Goal: Task Accomplishment & Management: Use online tool/utility

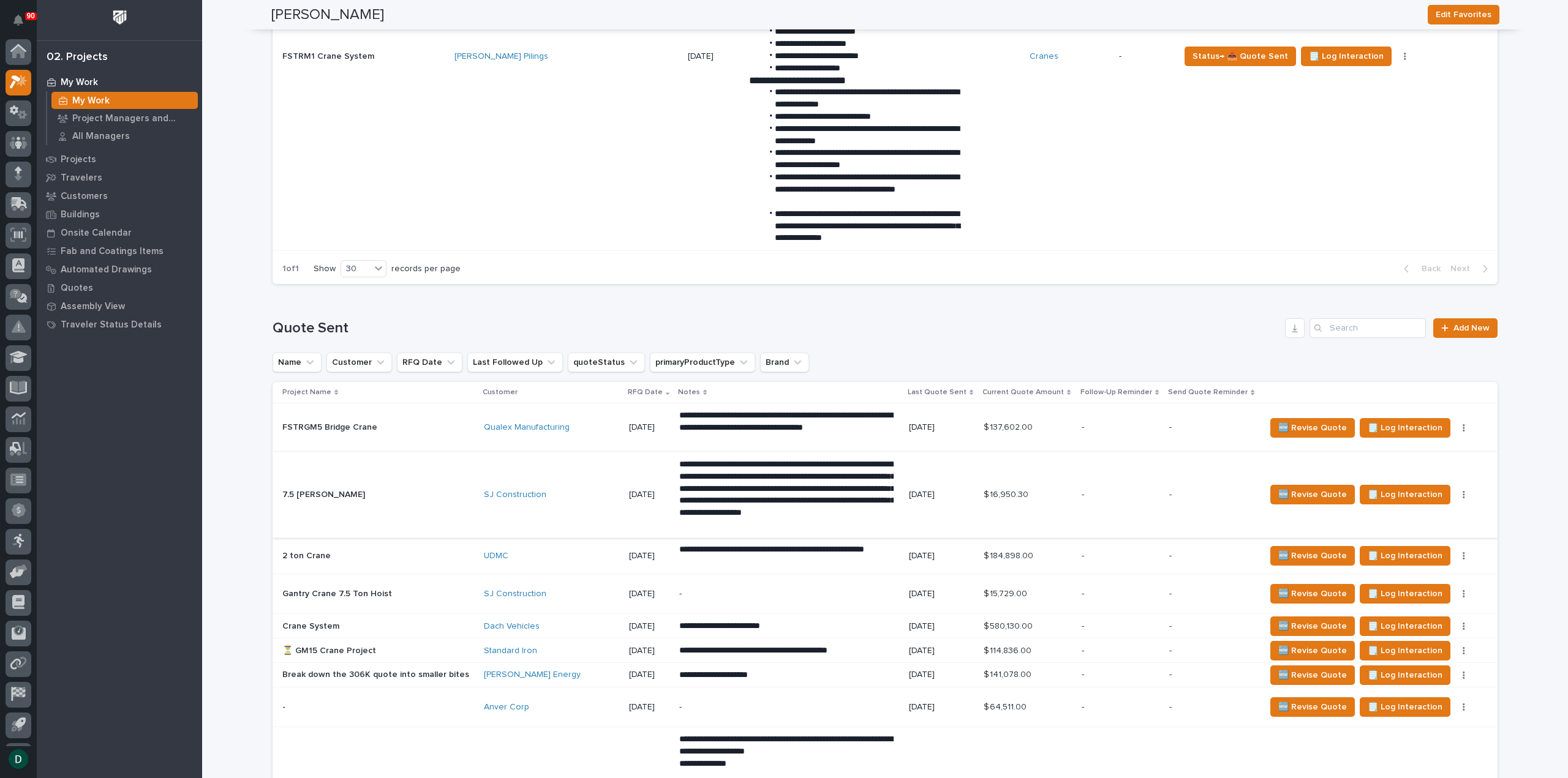
scroll to position [1347, 0]
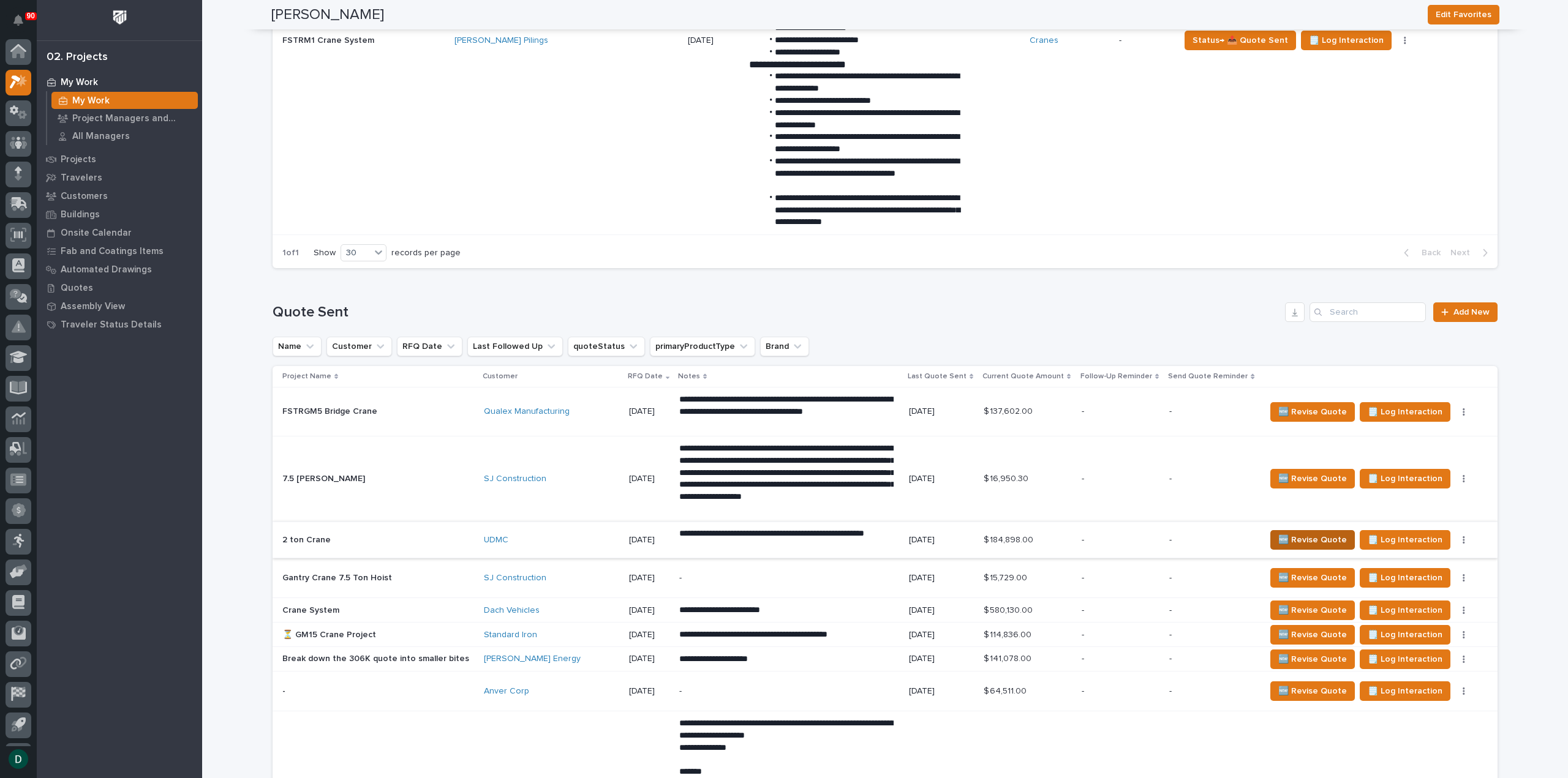
click at [1306, 540] on span "🆕 Revise Quote" at bounding box center [1312, 540] width 68 height 15
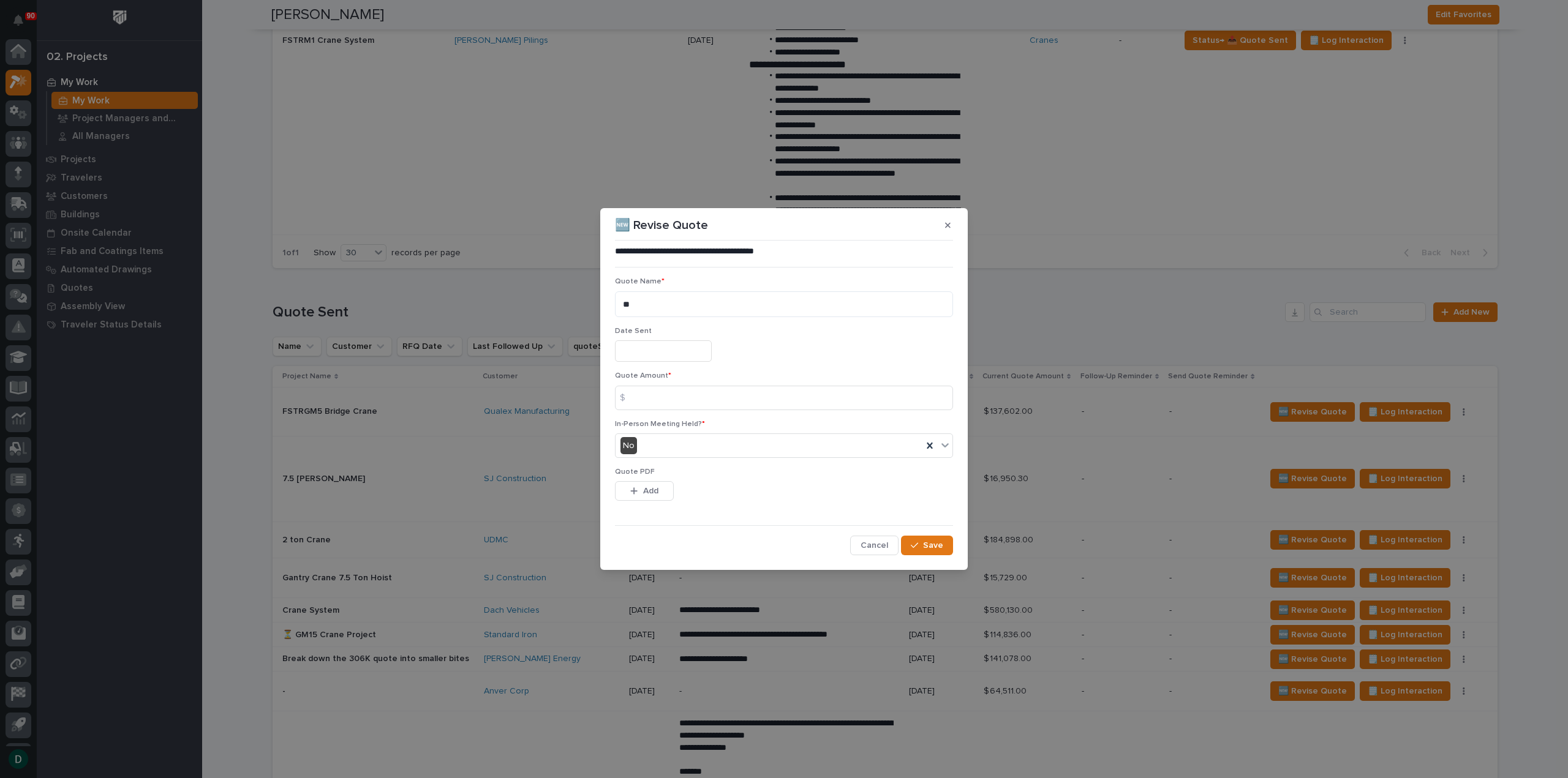
drag, startPoint x: 669, startPoint y: 351, endPoint x: 662, endPoint y: 346, distance: 8.6
click at [669, 351] on input "text" at bounding box center [664, 351] width 97 height 21
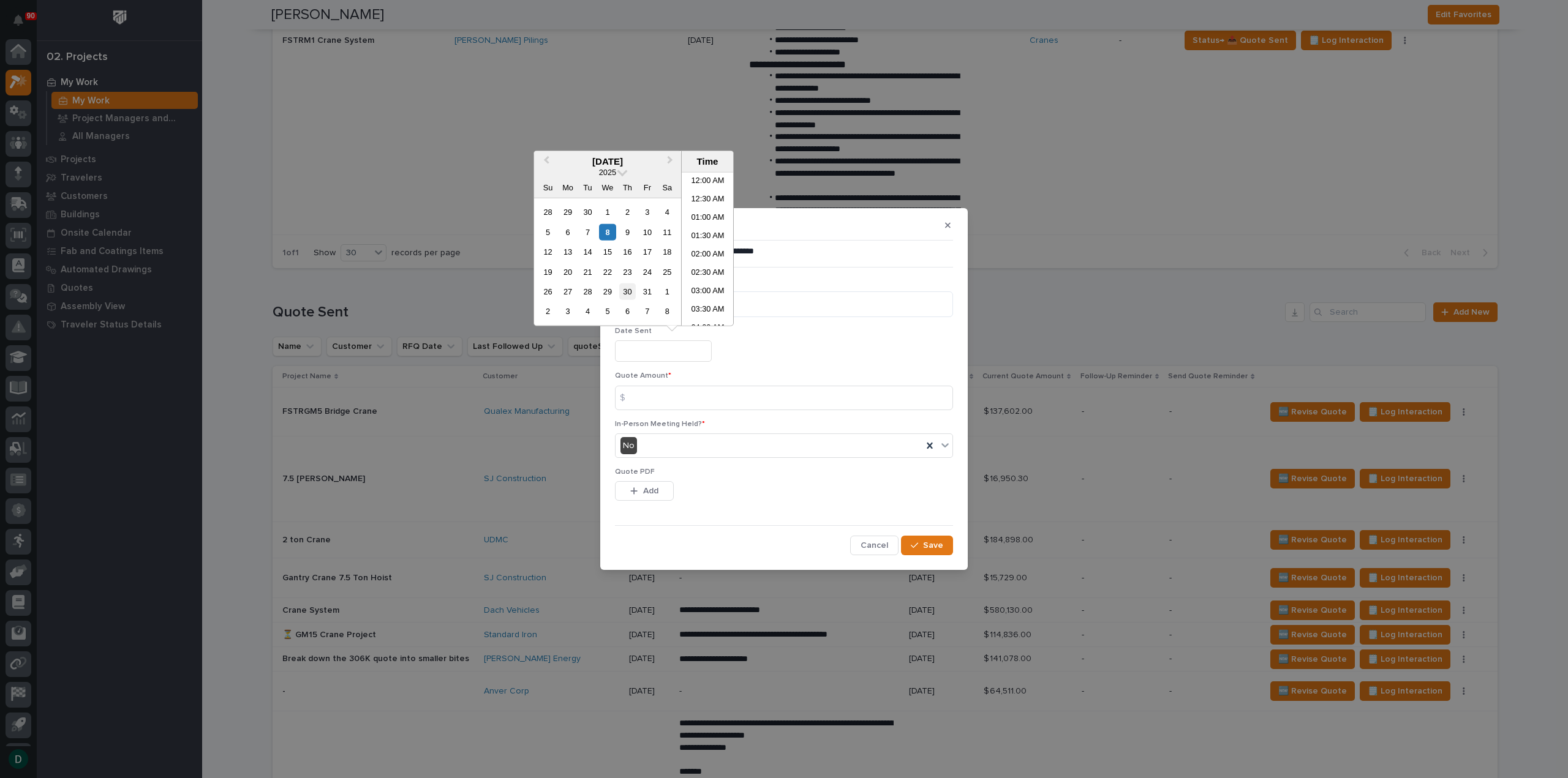
scroll to position [300, 0]
click at [607, 231] on div "8" at bounding box center [607, 232] width 16 height 16
type input "**********"
click at [697, 447] on div "No" at bounding box center [769, 446] width 306 height 20
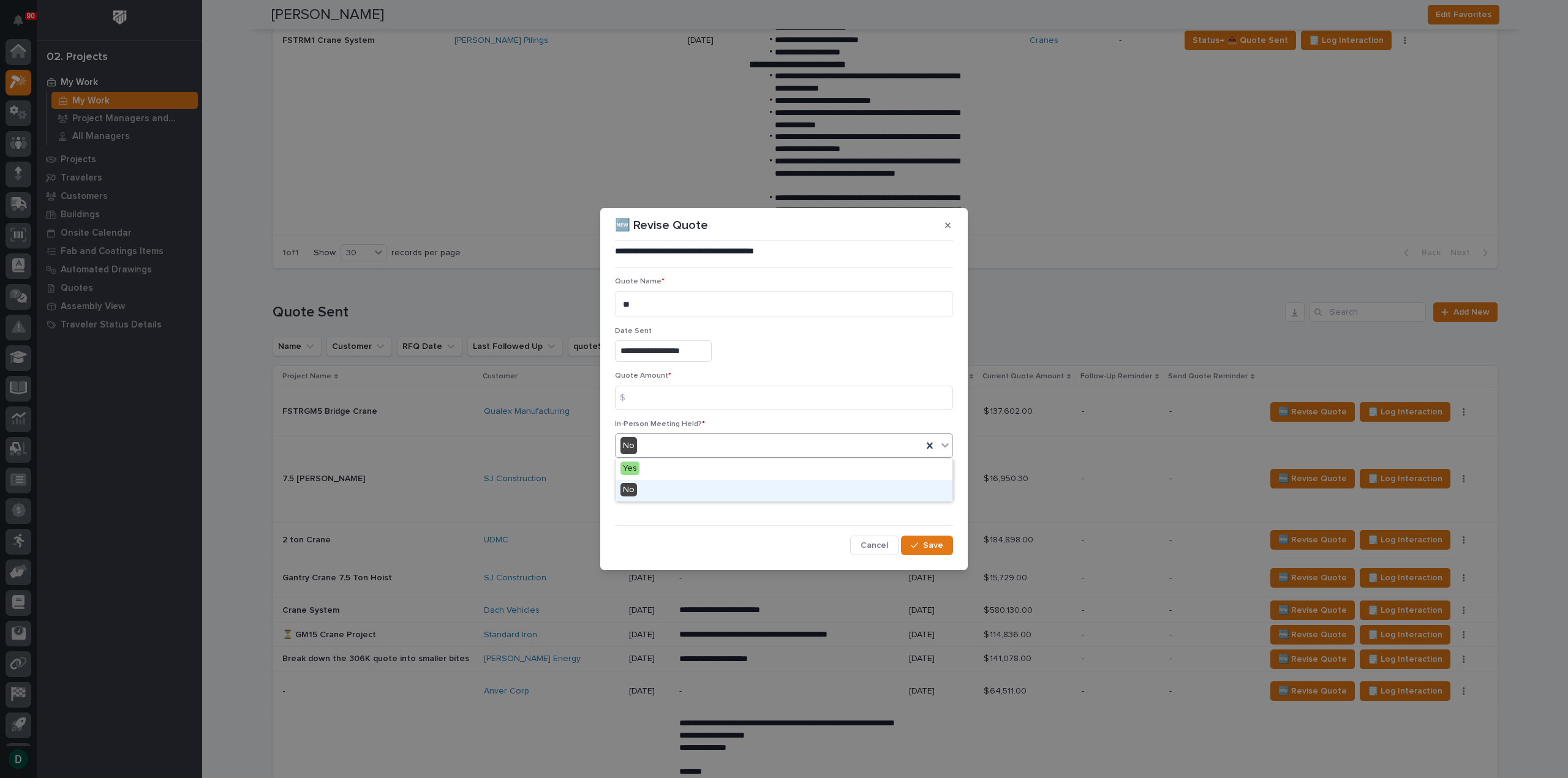
click at [663, 492] on div "No" at bounding box center [784, 491] width 337 height 21
click at [636, 487] on icon "button" at bounding box center [634, 491] width 7 height 9
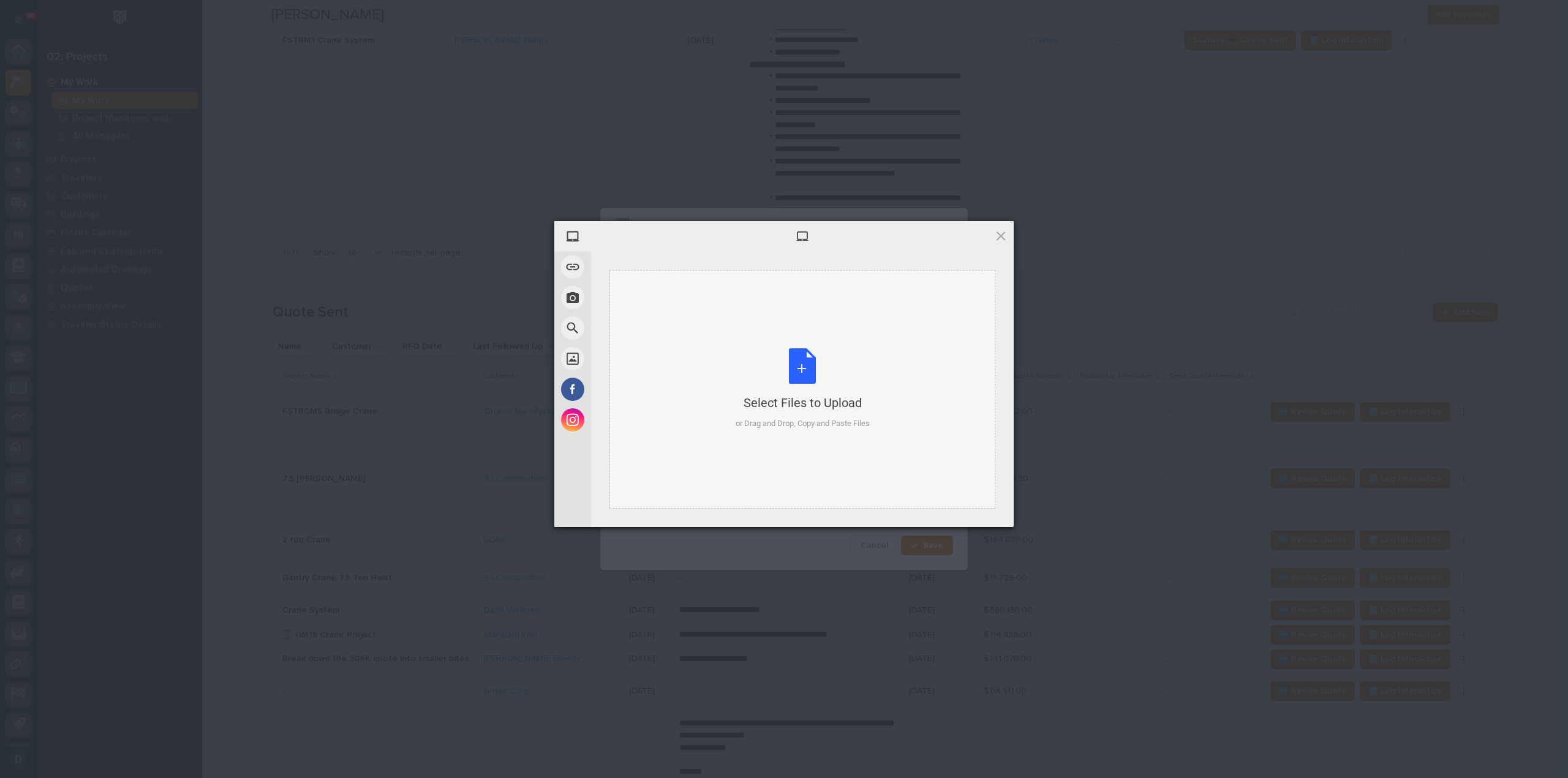
click at [803, 369] on div "Select Files to Upload or Drag and Drop, Copy and Paste Files" at bounding box center [803, 389] width 134 height 81
click at [986, 510] on span "Upload 1" at bounding box center [976, 511] width 24 height 9
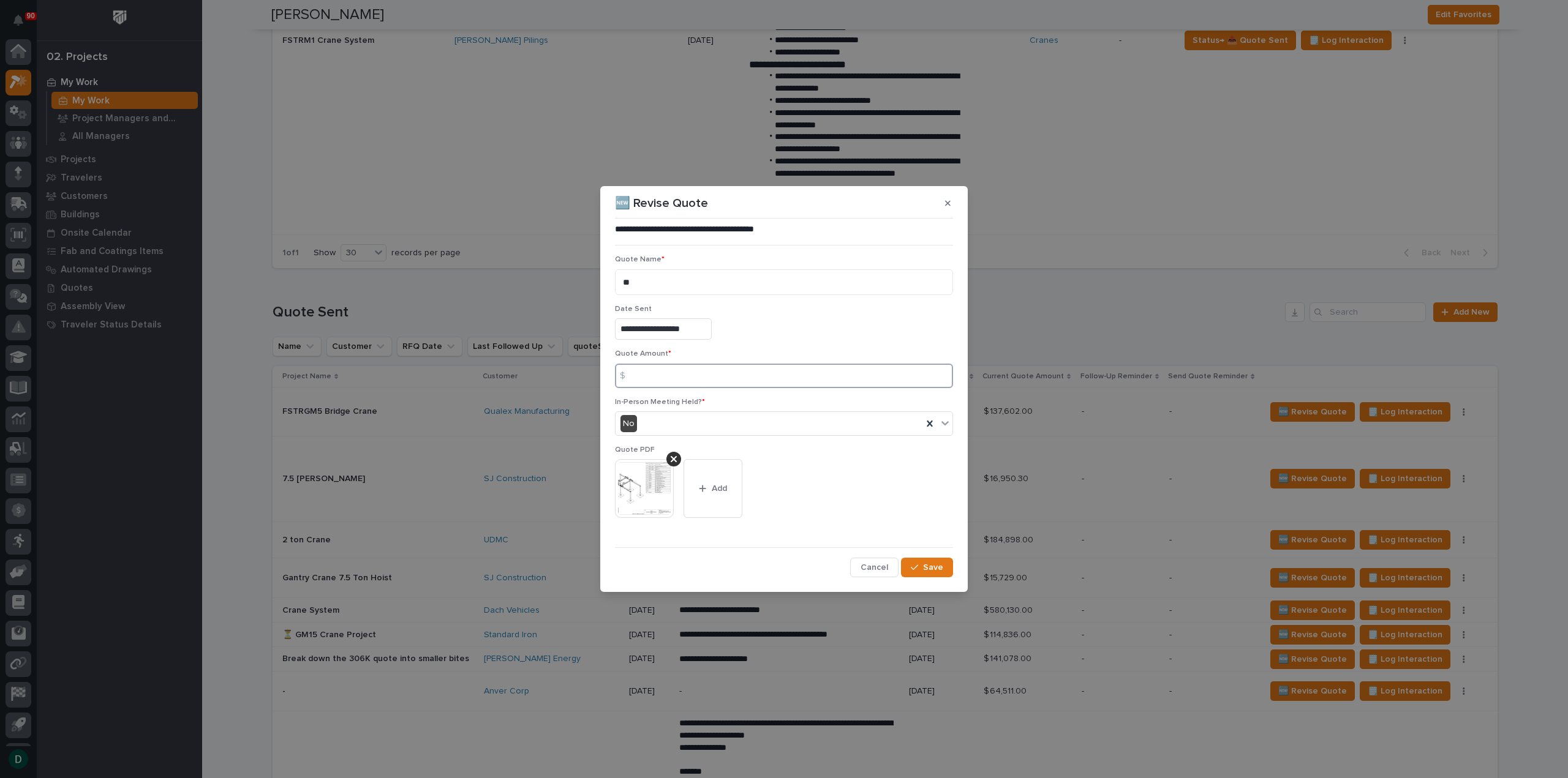
click at [703, 378] on input at bounding box center [784, 375] width 338 height 24
type input "187880"
click at [764, 339] on div "**********" at bounding box center [784, 329] width 338 height 21
click at [939, 560] on button "Save" at bounding box center [927, 567] width 52 height 19
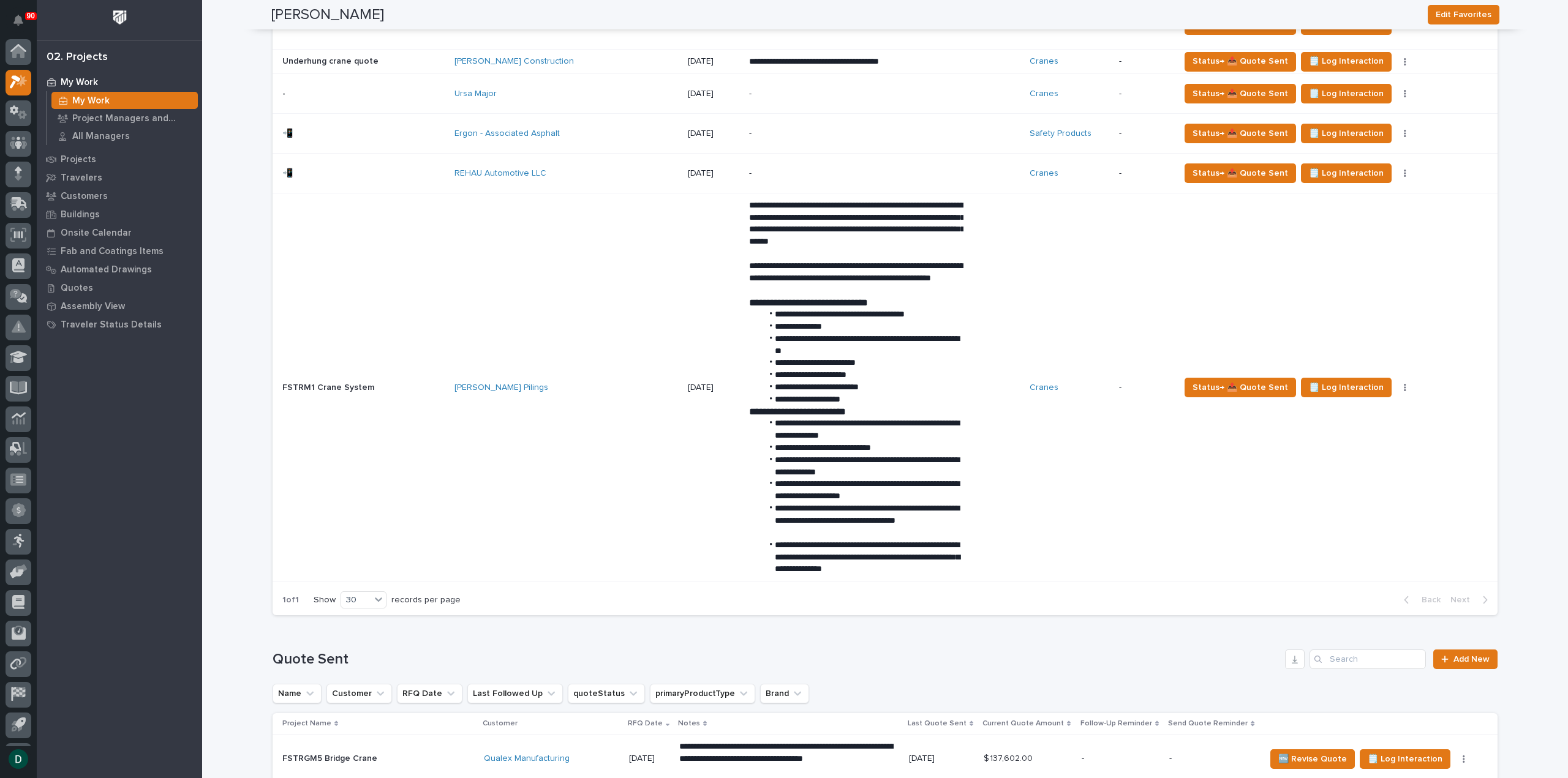
scroll to position [1102, 0]
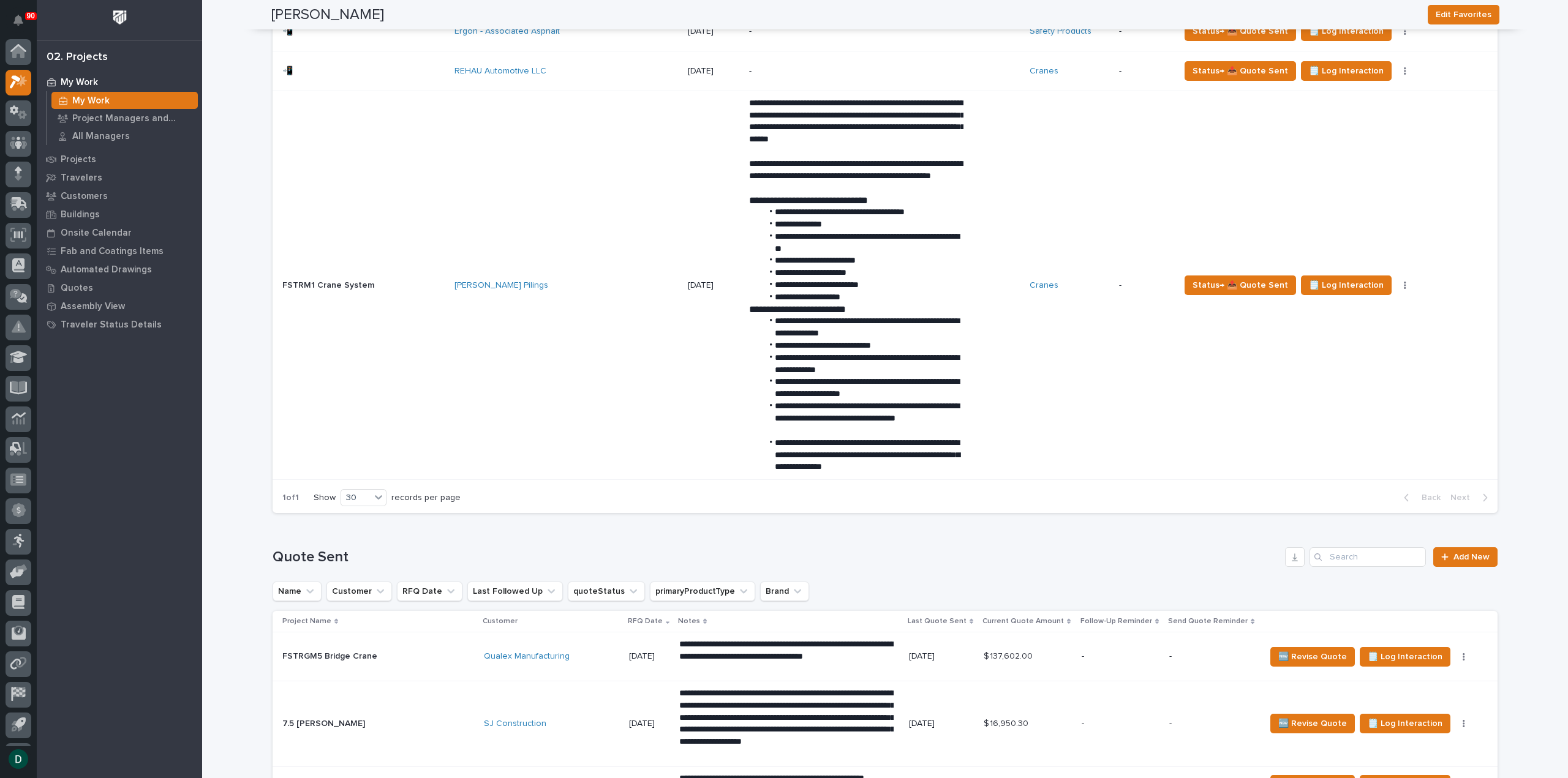
click at [511, 356] on td "[PERSON_NAME] Pilings" at bounding box center [566, 286] width 233 height 389
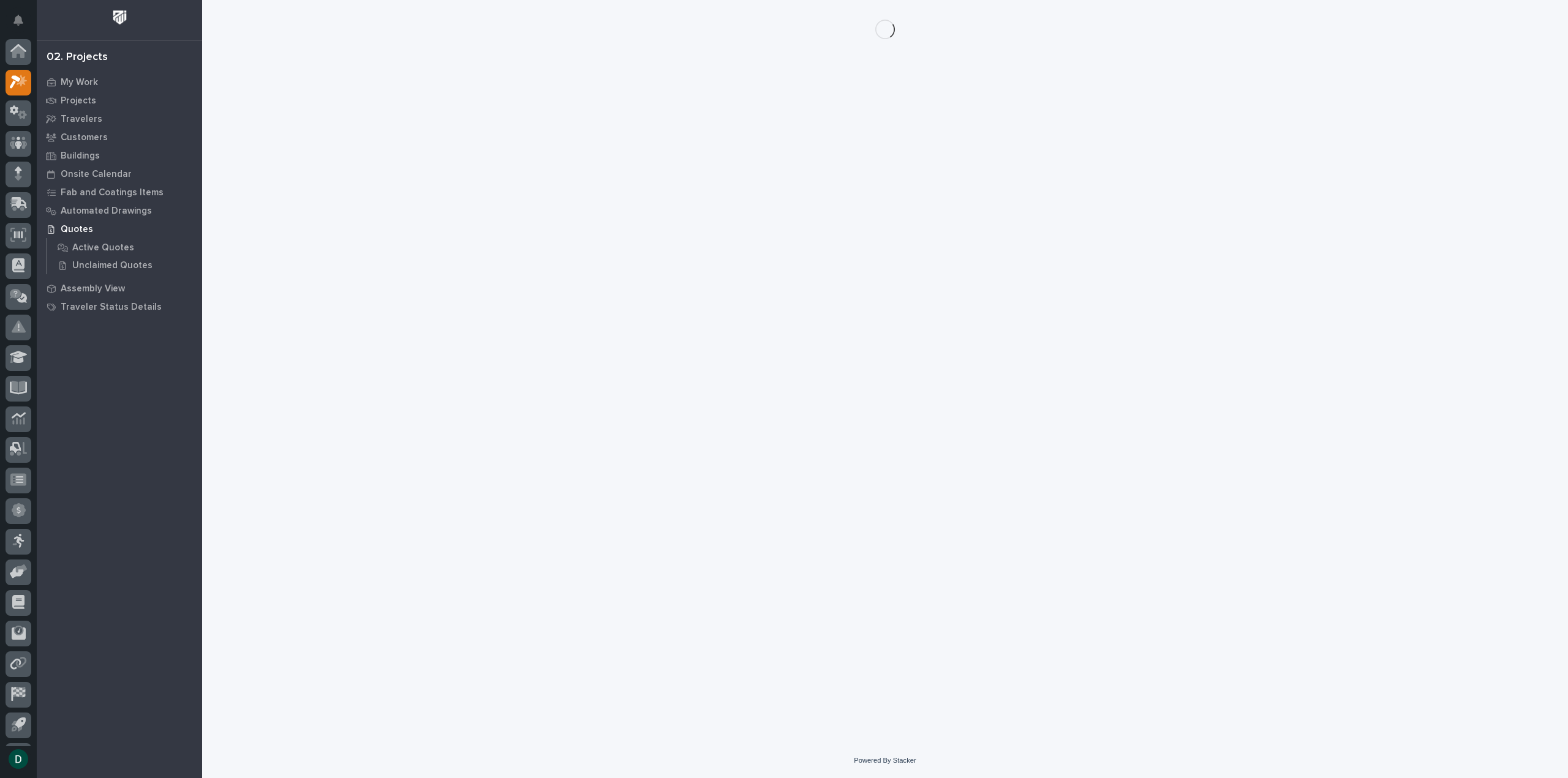
scroll to position [27, 0]
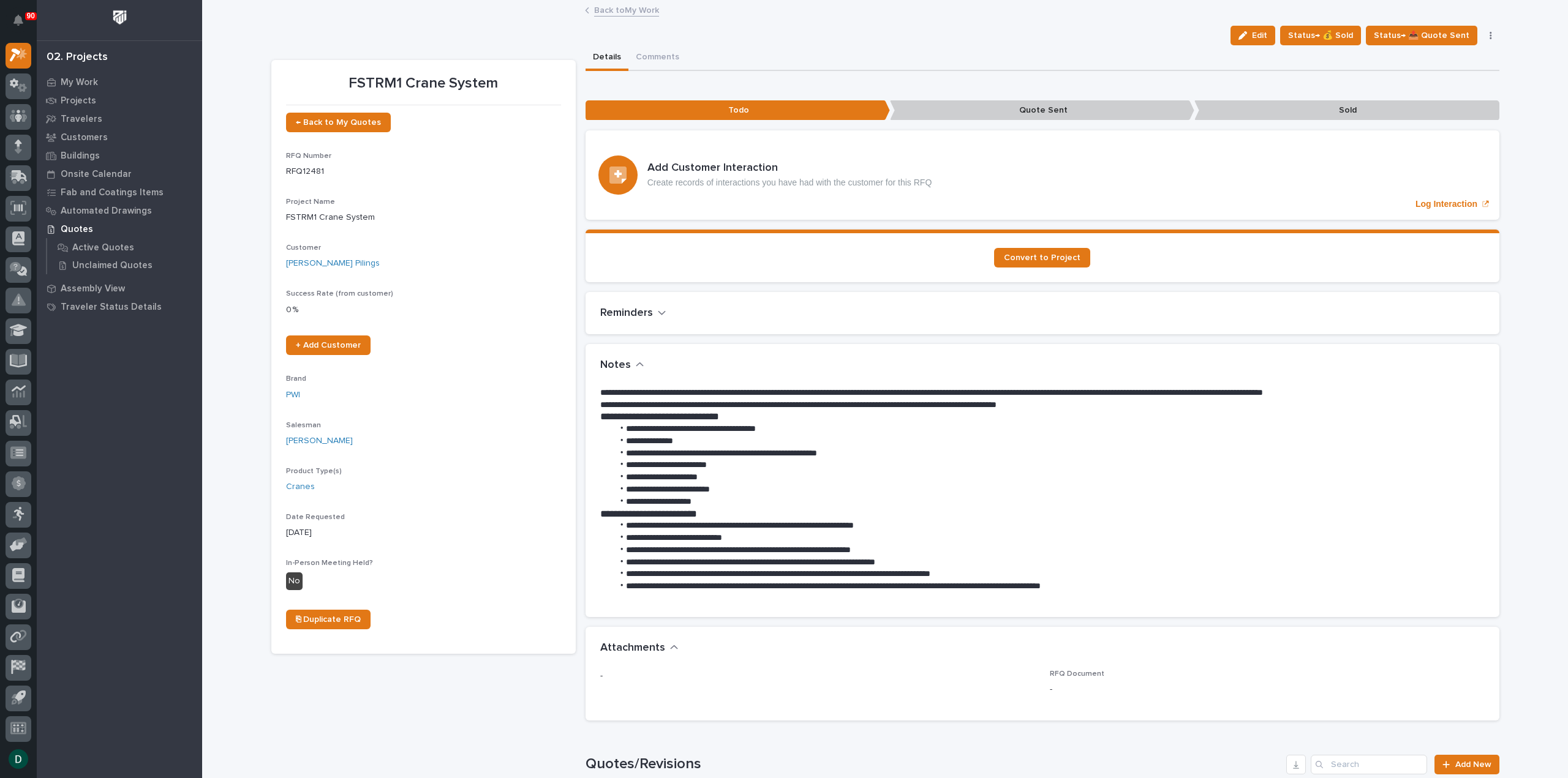
click at [633, 12] on link "Back to My Work" at bounding box center [626, 9] width 65 height 14
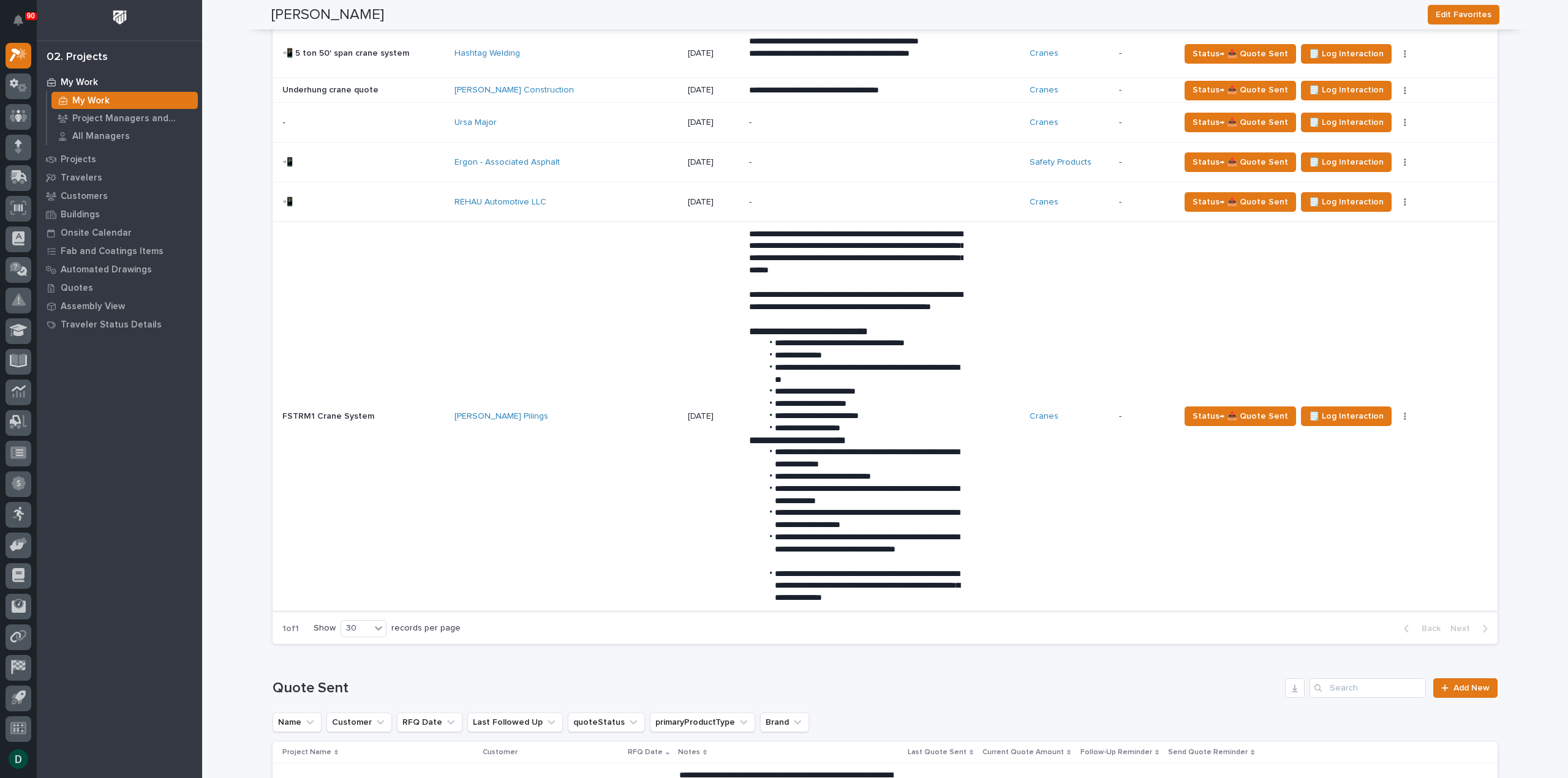
scroll to position [1041, 0]
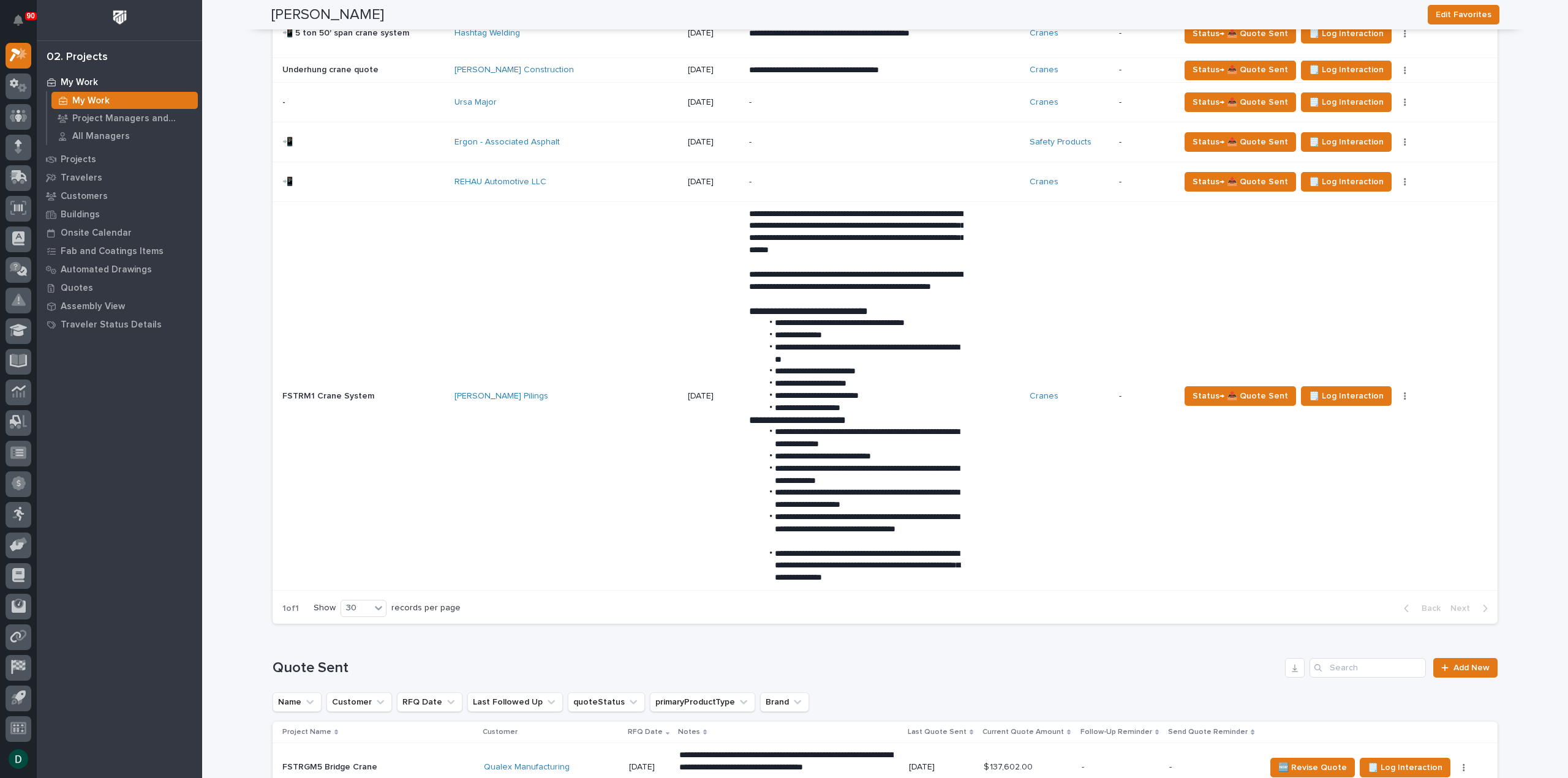
click at [589, 414] on td "[PERSON_NAME] Pilings" at bounding box center [566, 397] width 233 height 389
